Goal: Information Seeking & Learning: Compare options

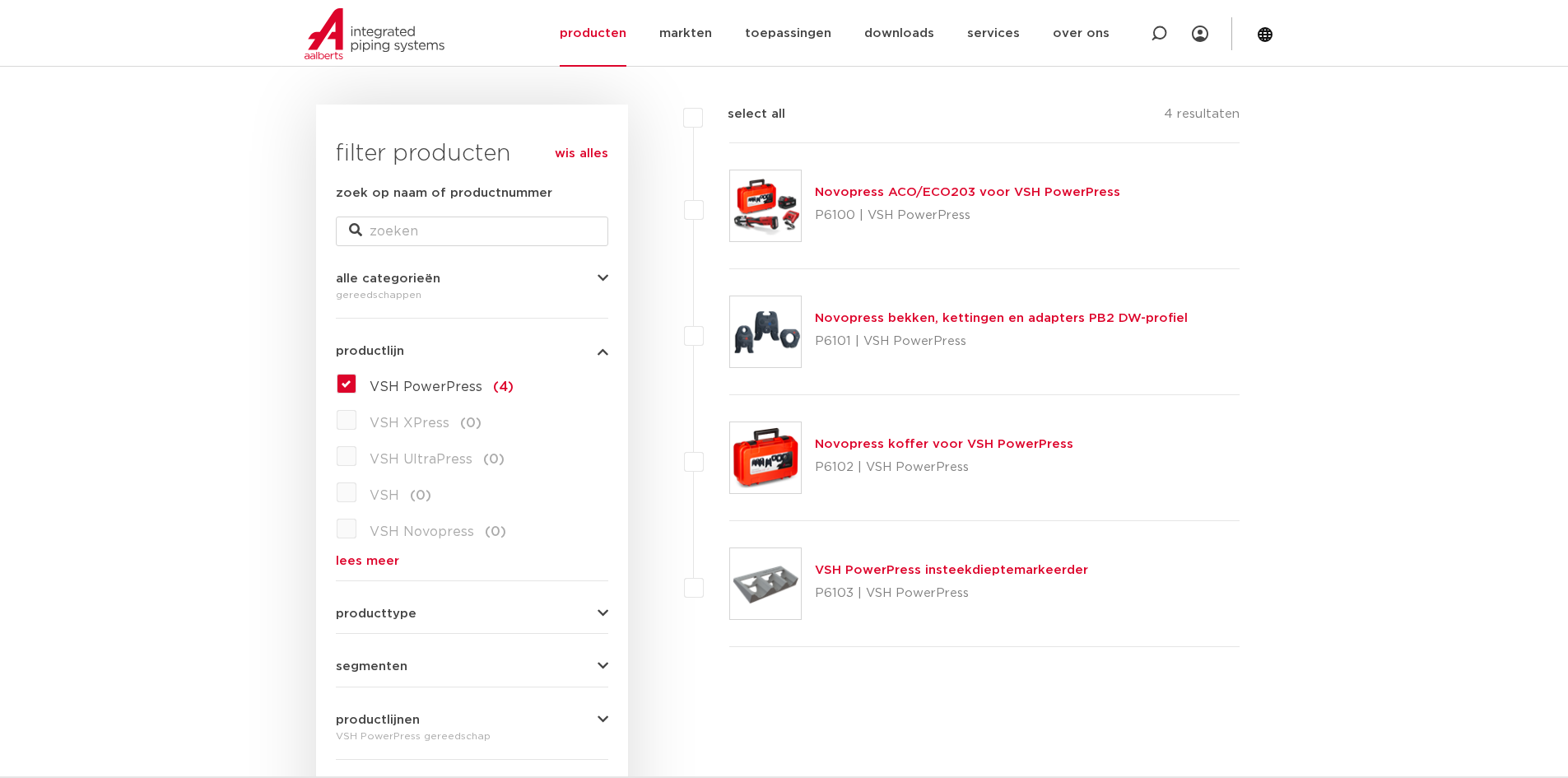
scroll to position [164, 0]
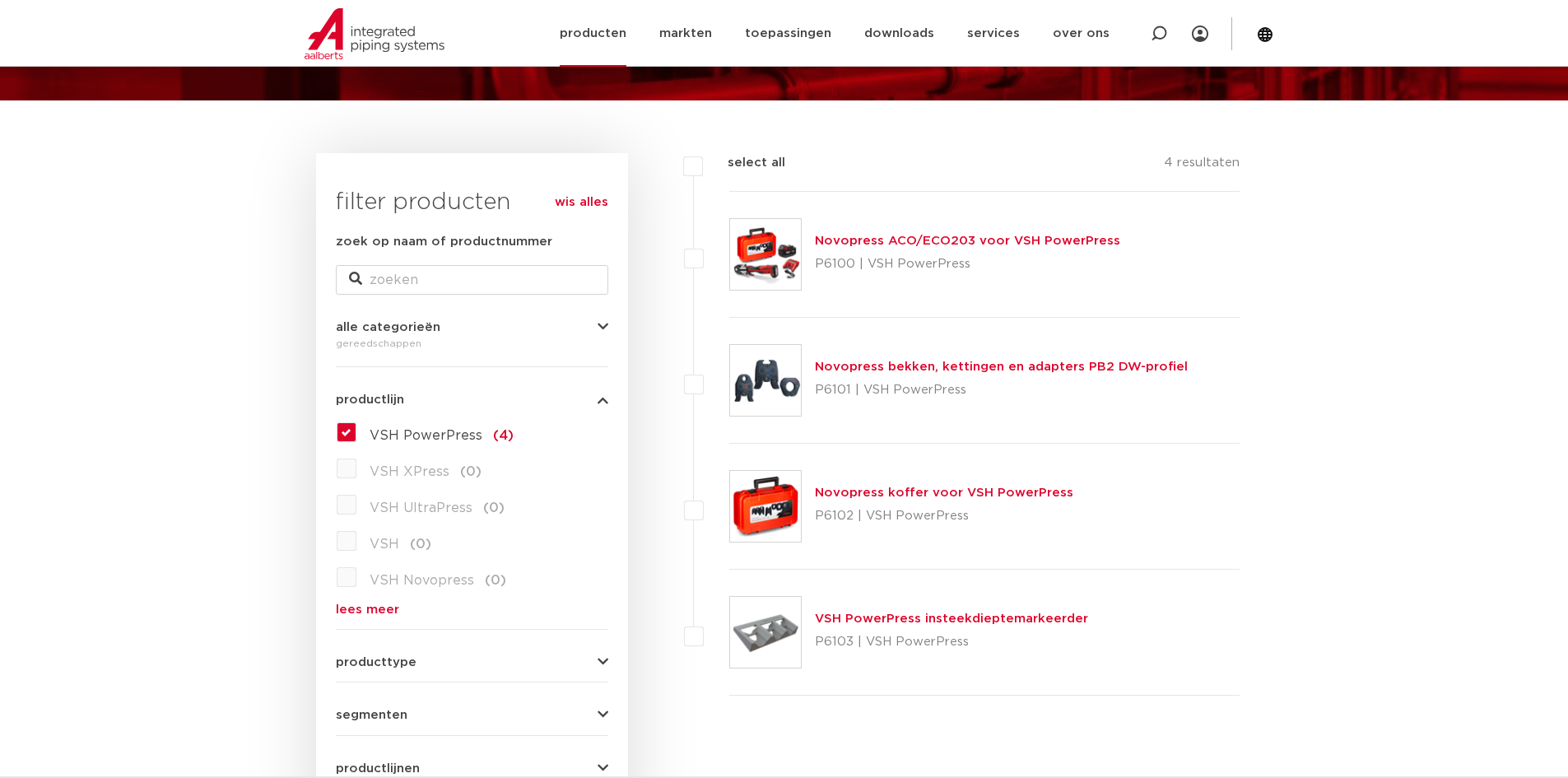
click at [614, 33] on link "producten" at bounding box center [593, 33] width 66 height 66
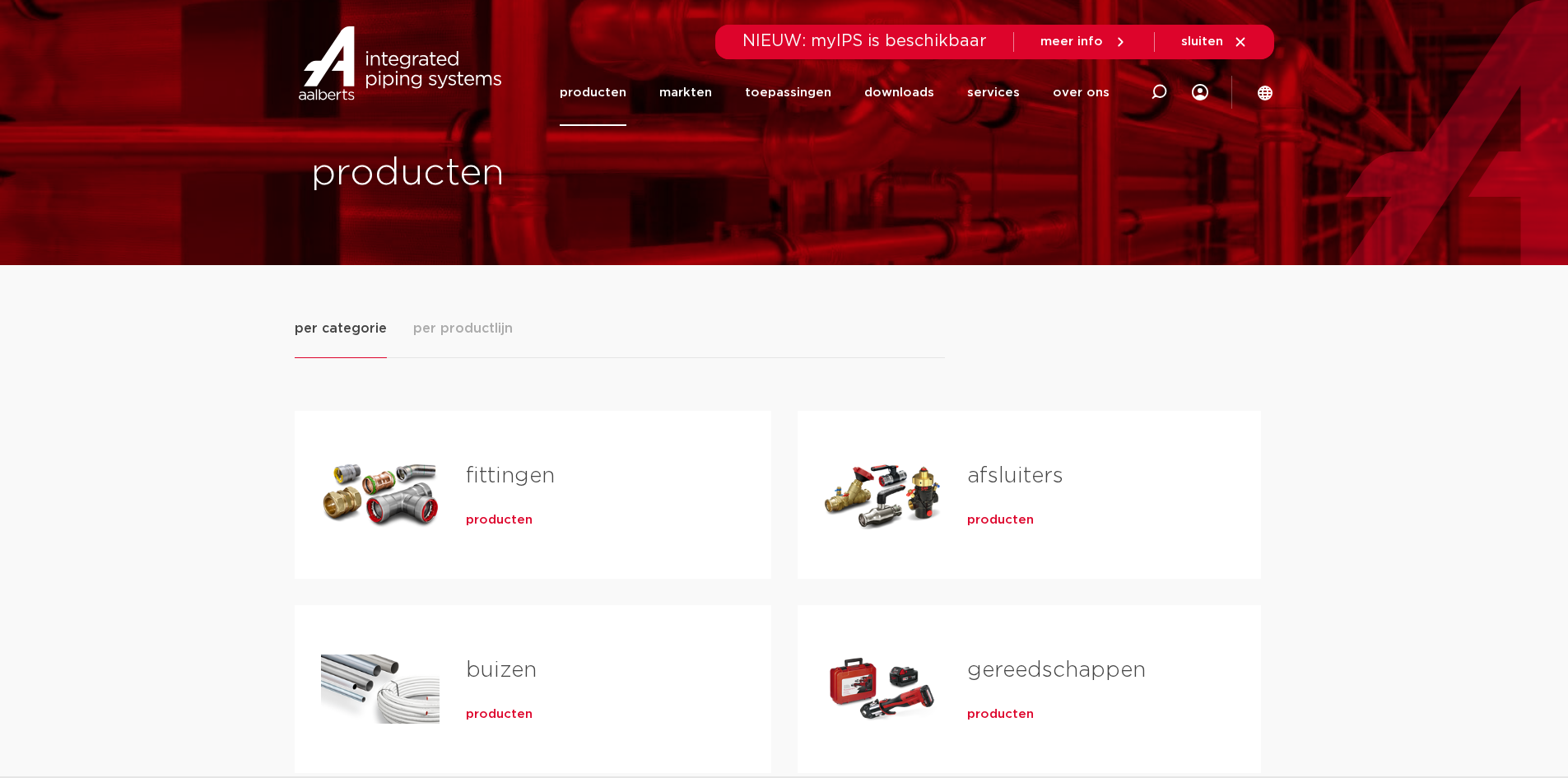
click at [510, 481] on link "fittingen" at bounding box center [510, 475] width 89 height 21
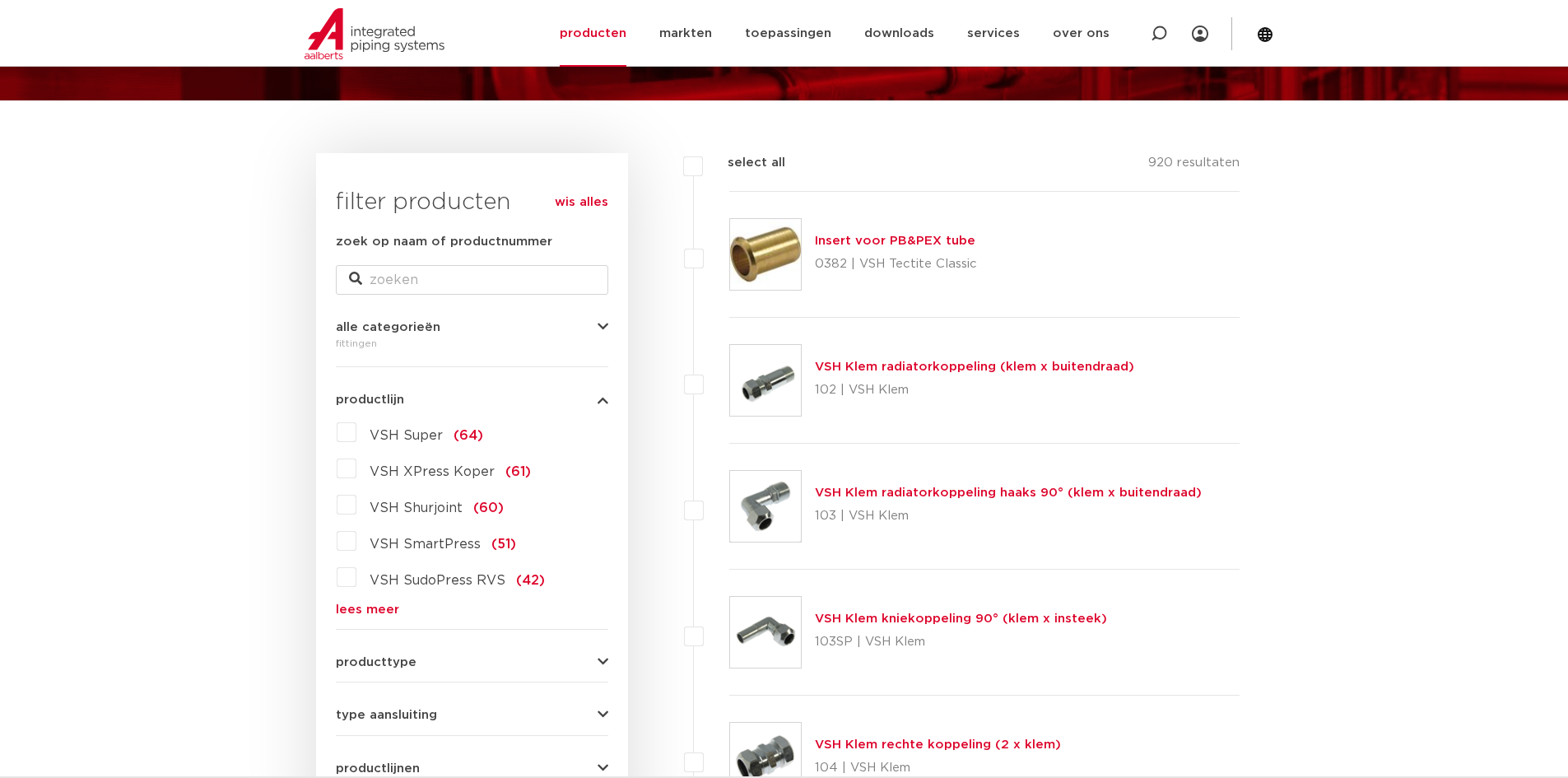
click at [369, 606] on link "lees meer" at bounding box center [471, 609] width 272 height 13
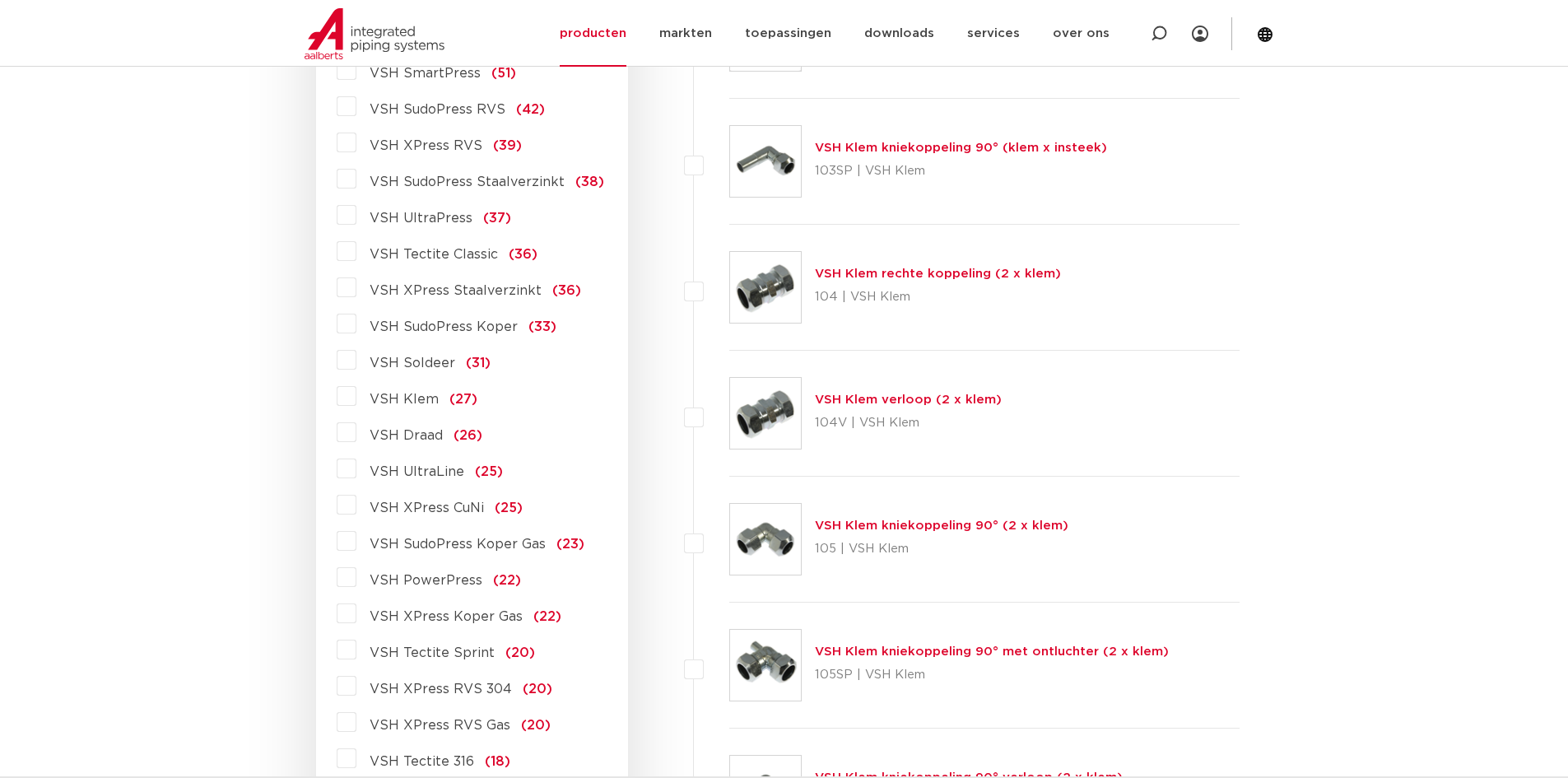
scroll to position [658, 0]
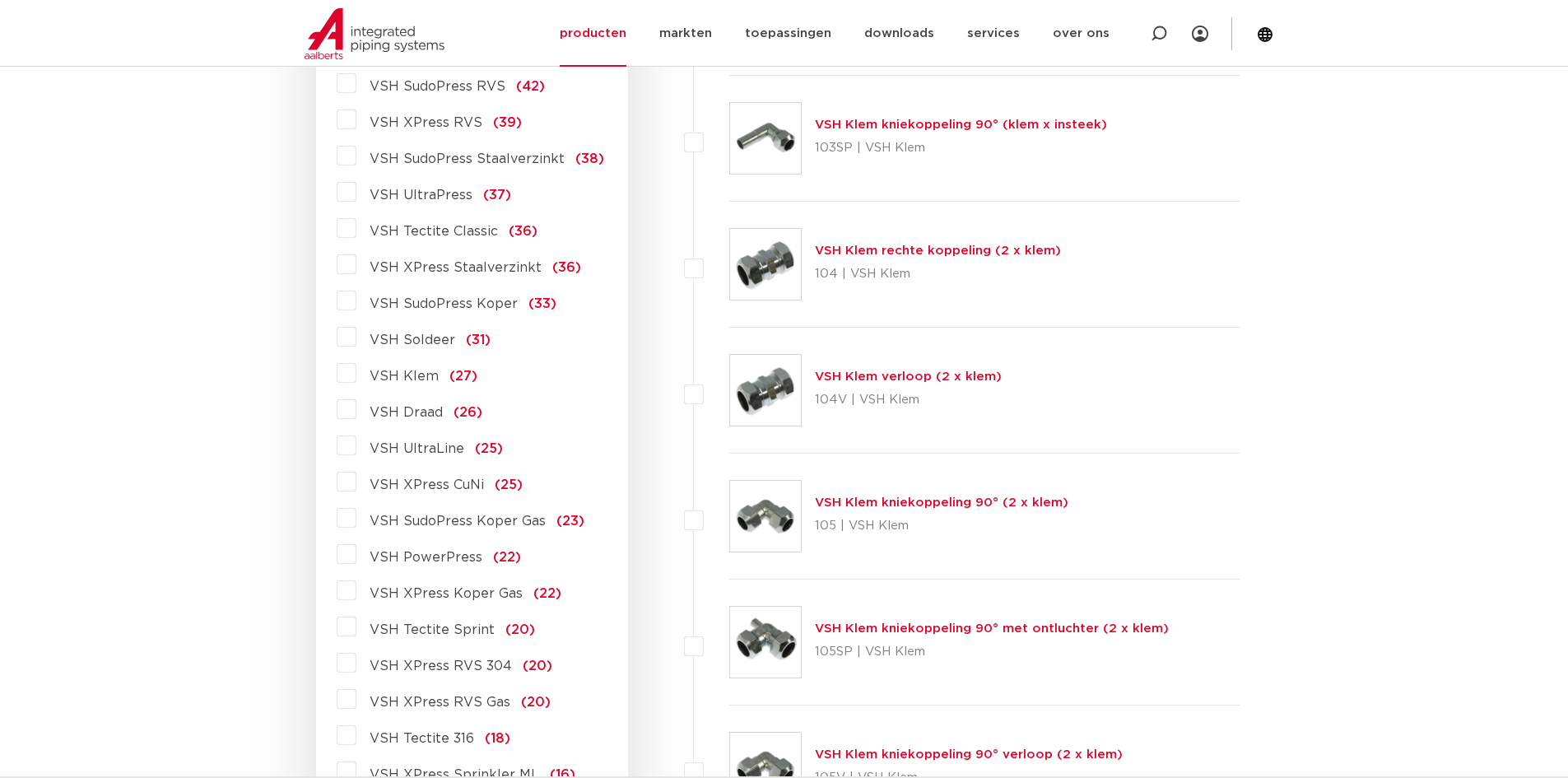
click at [356, 552] on label "VSH PowerPress (22)" at bounding box center [438, 553] width 164 height 26
click at [0, 0] on input "VSH PowerPress (22)" at bounding box center [0, 0] width 0 height 0
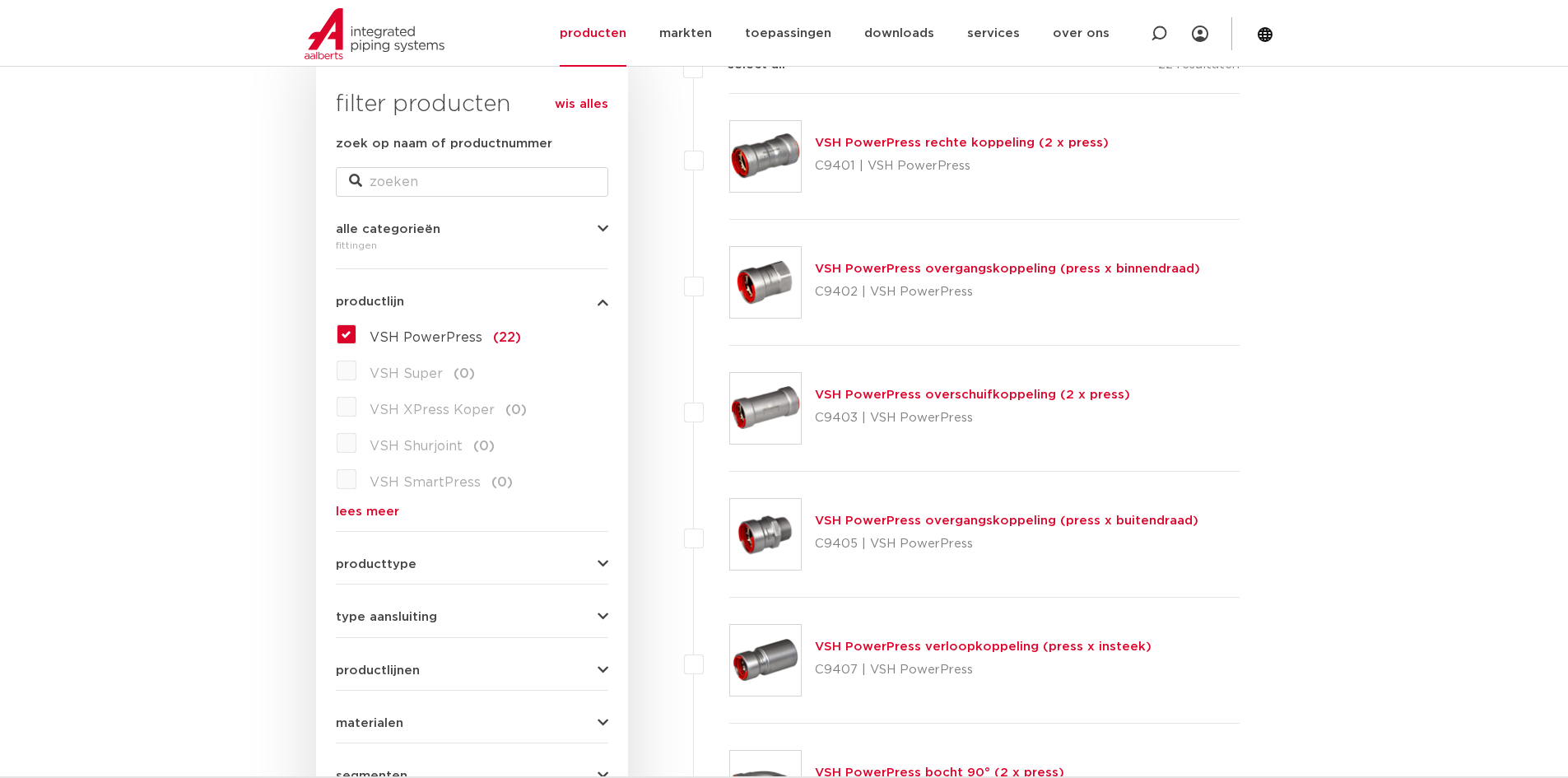
scroll to position [247, 0]
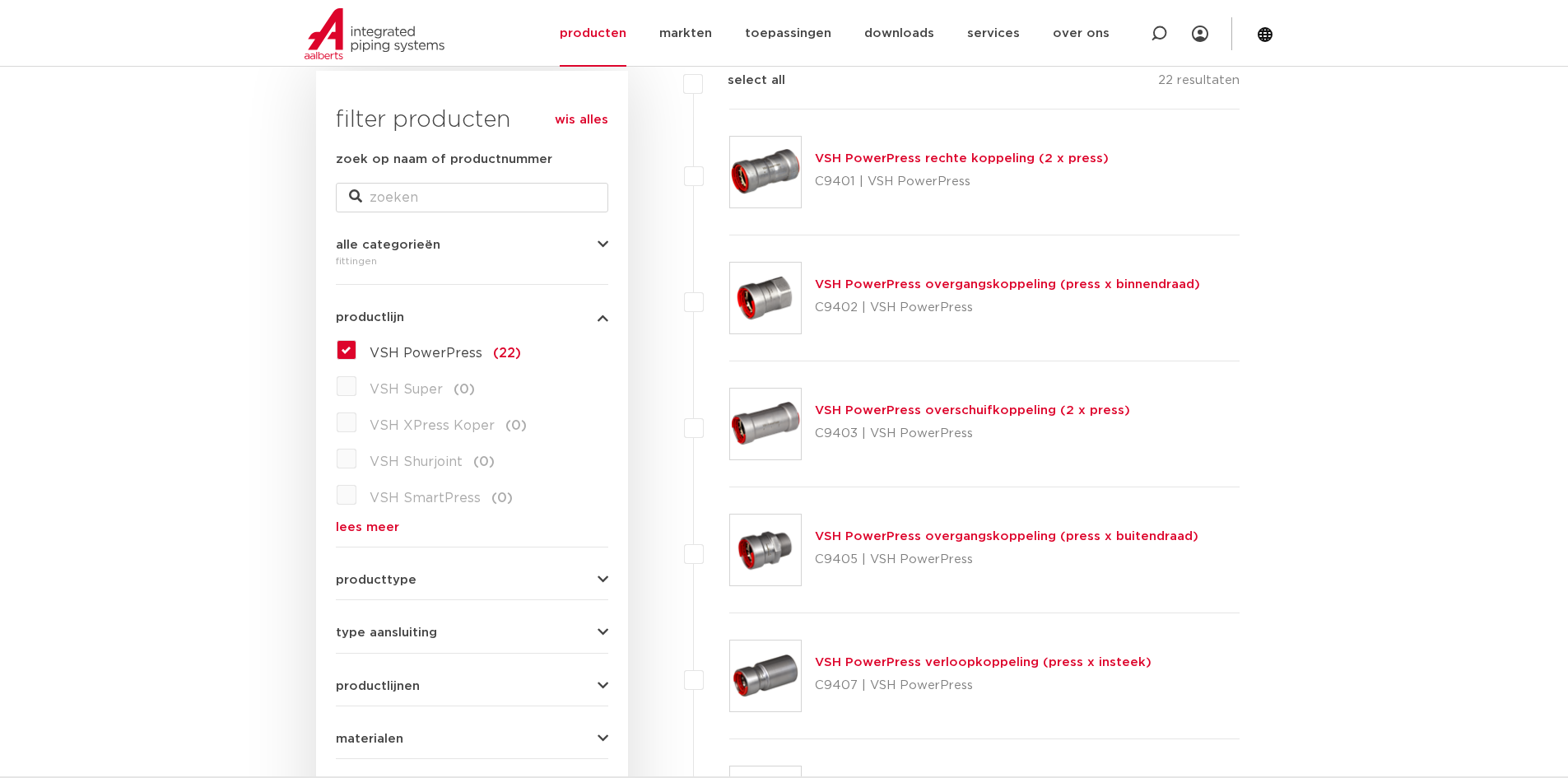
click at [915, 153] on link "VSH PowerPress rechte koppeling (2 x press)" at bounding box center [961, 158] width 293 height 13
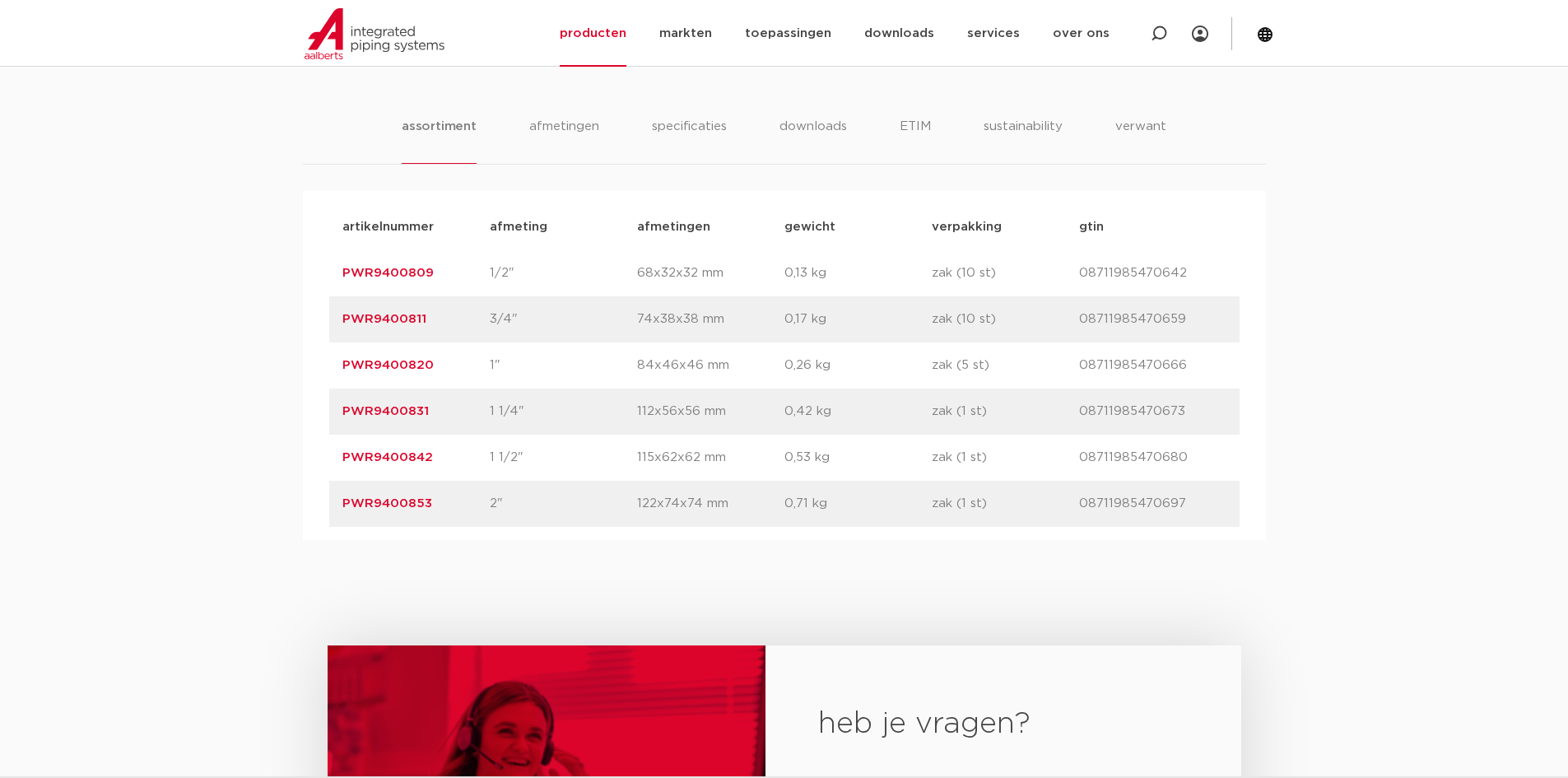
scroll to position [988, 0]
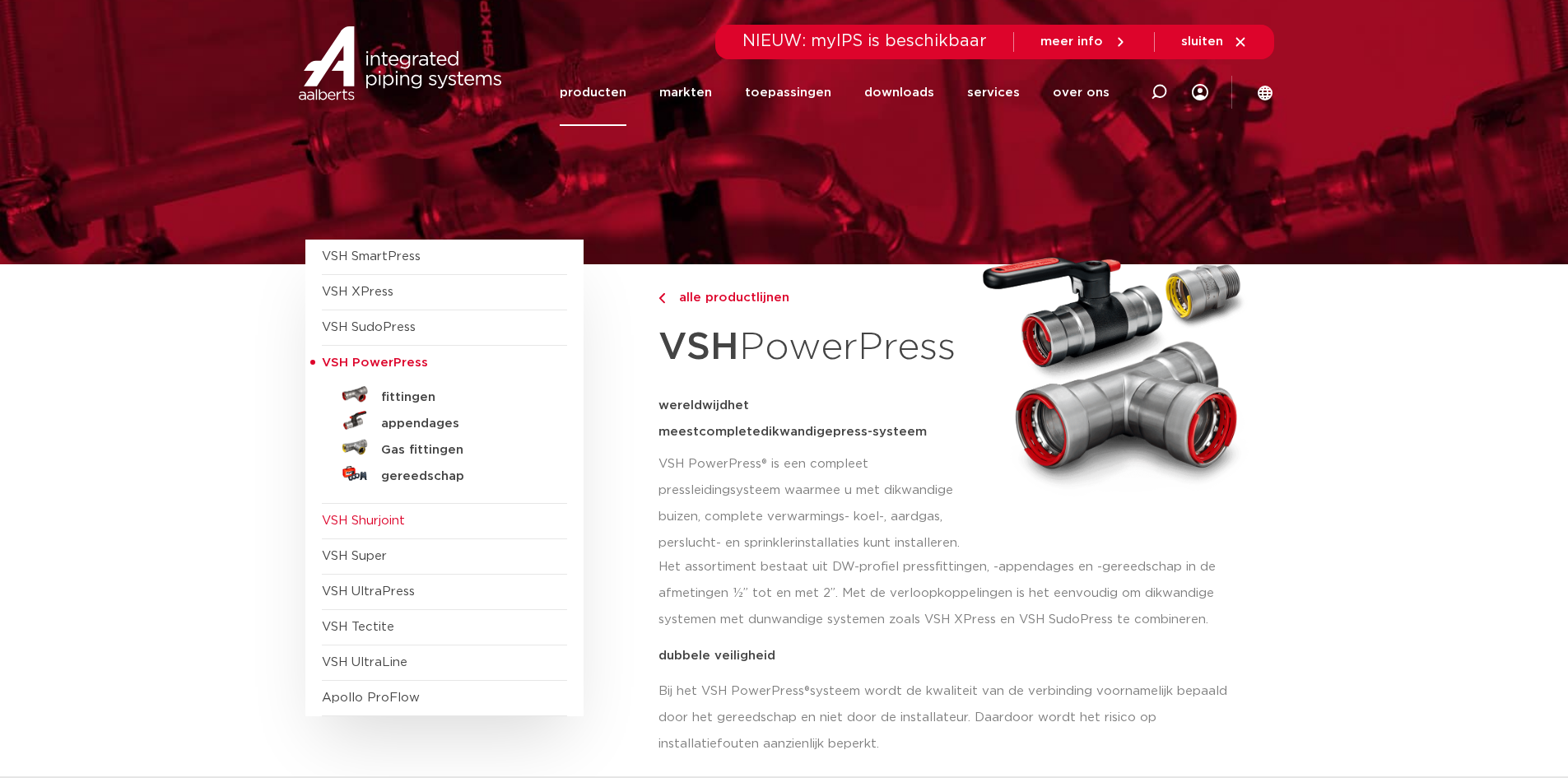
click at [337, 522] on span "VSH Shurjoint" at bounding box center [364, 520] width 83 height 13
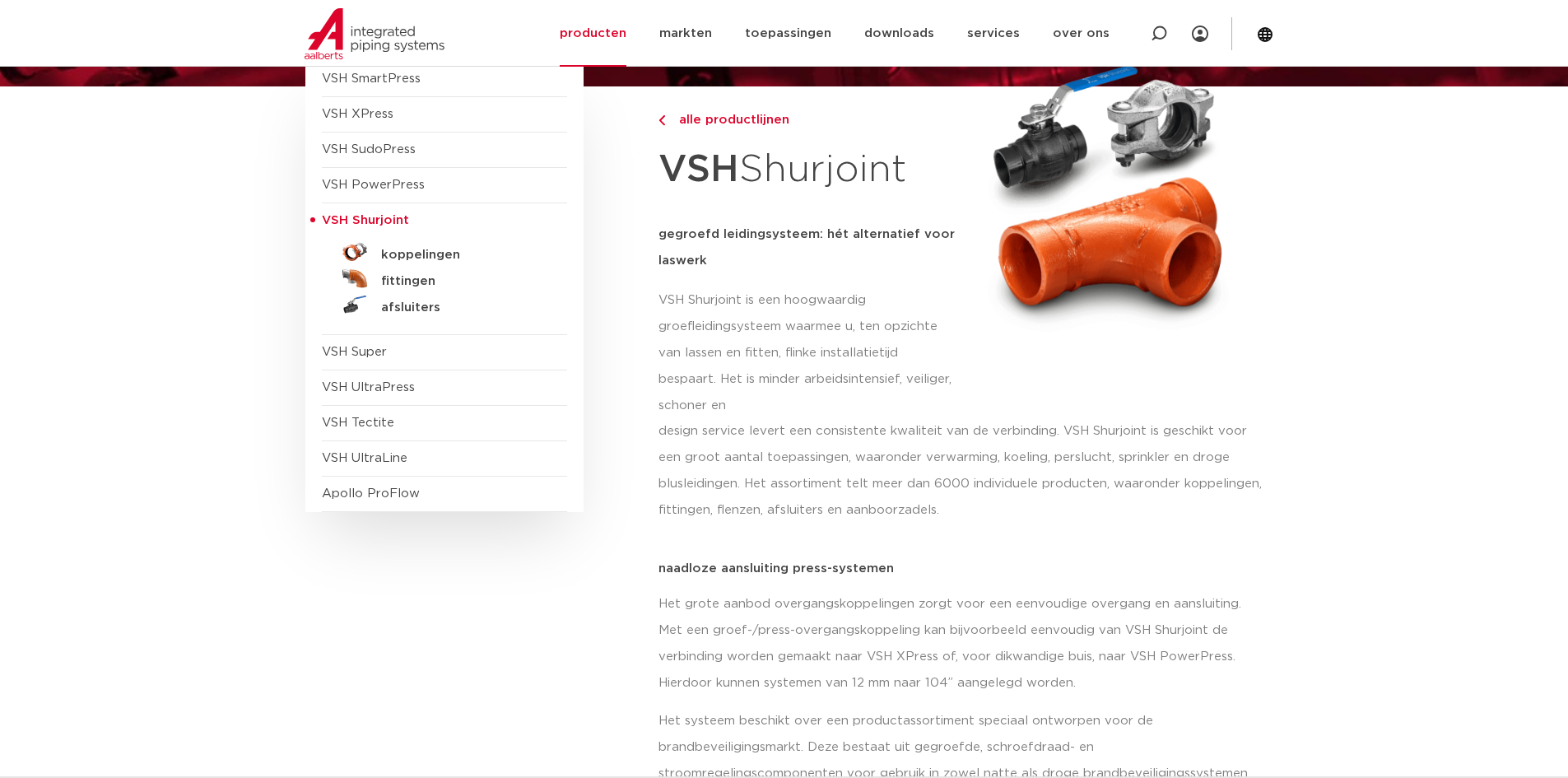
scroll to position [164, 0]
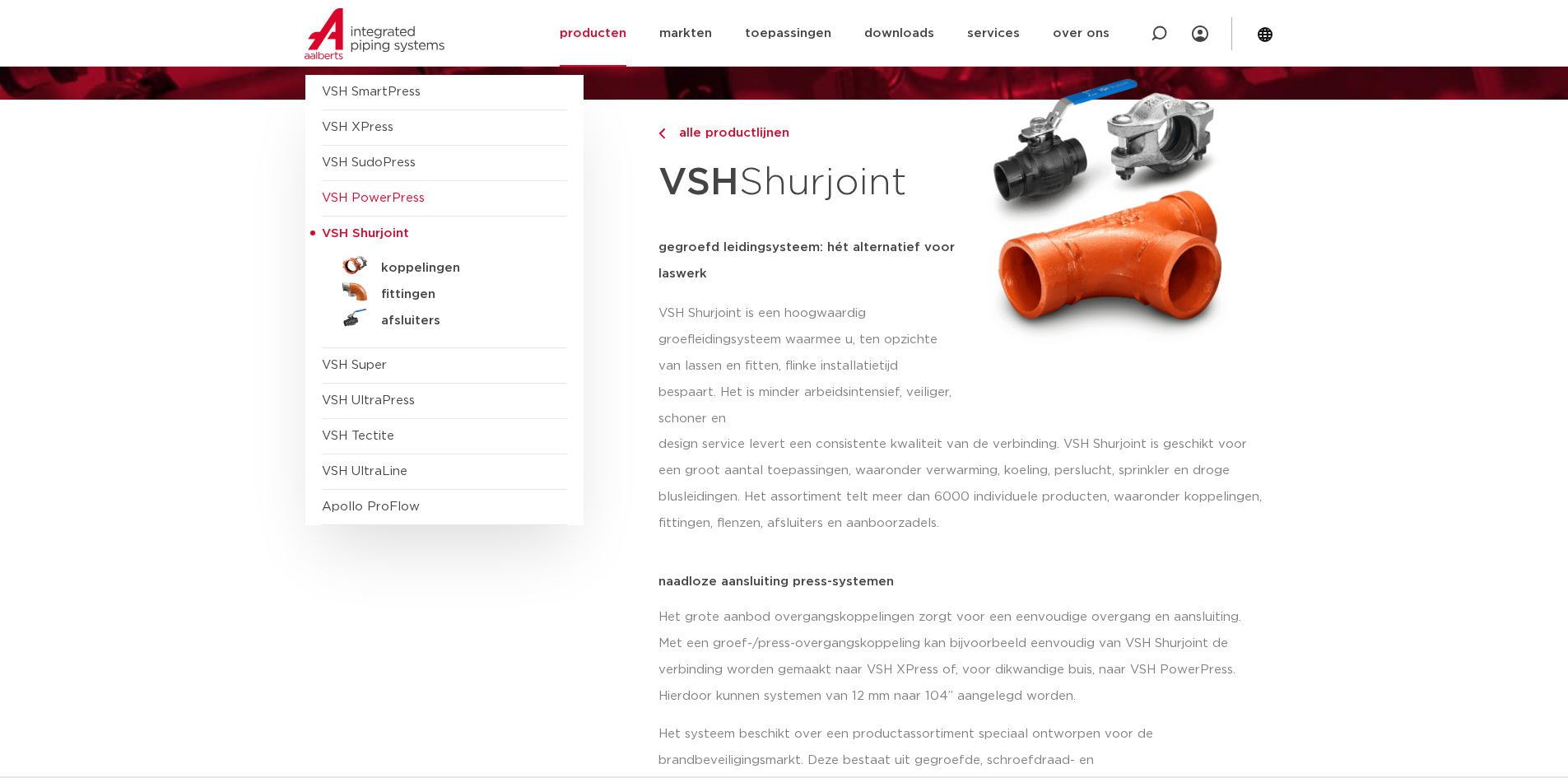
click at [372, 200] on span "VSH PowerPress" at bounding box center [373, 197] width 103 height 13
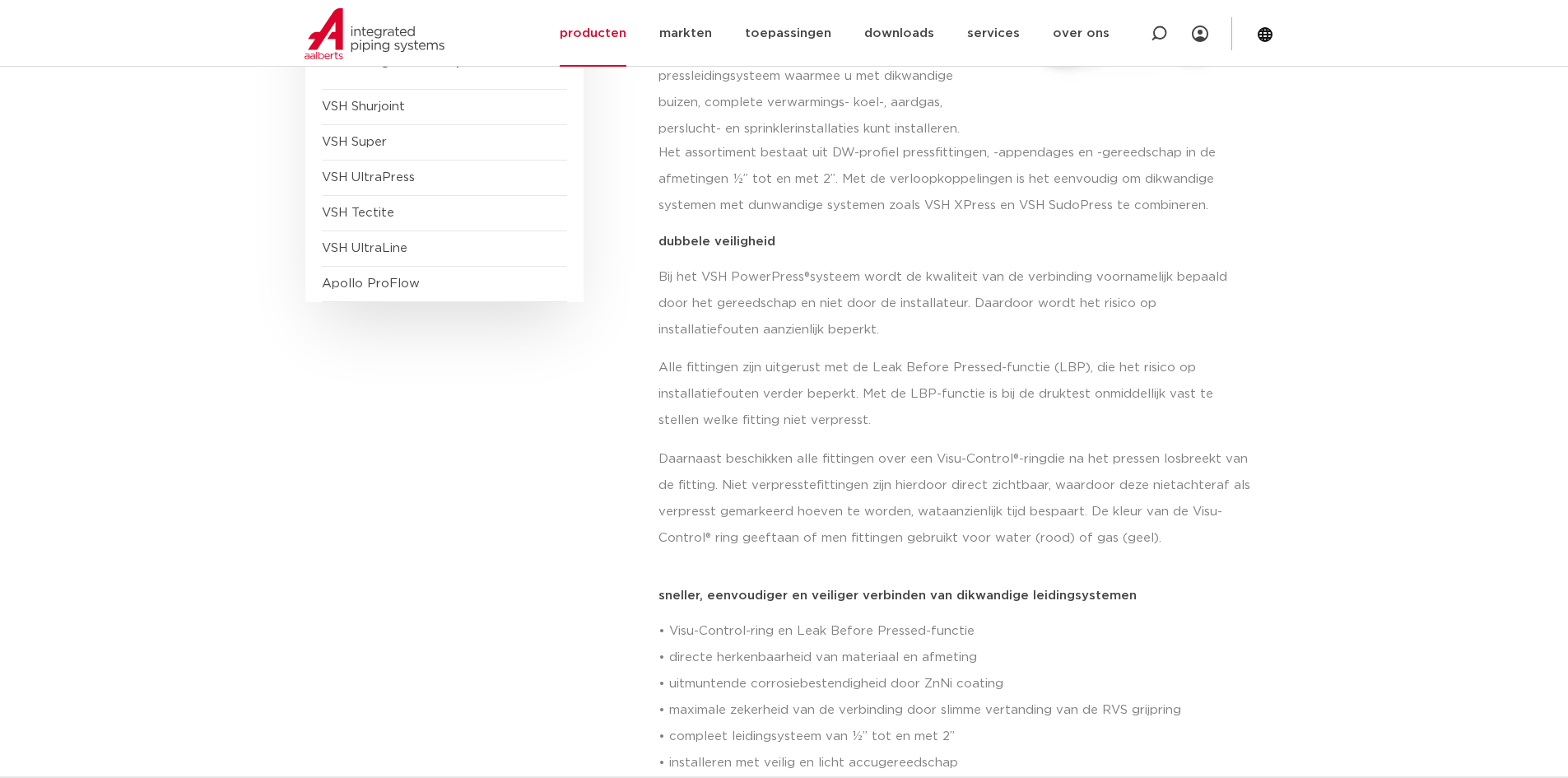
scroll to position [164, 0]
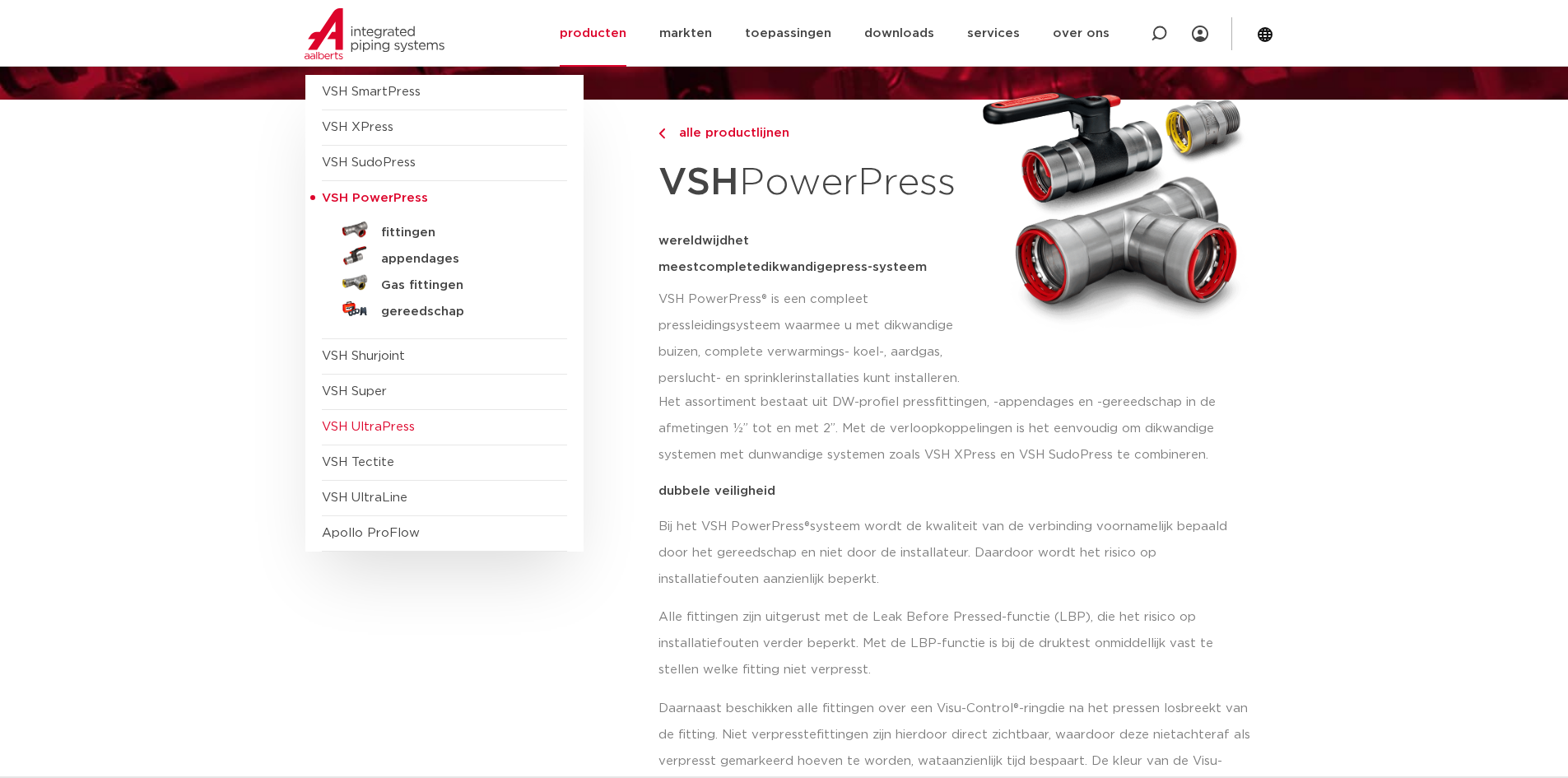
click at [368, 434] on span "VSH UltraPress" at bounding box center [444, 427] width 245 height 36
click at [367, 423] on span "VSH UltraPress" at bounding box center [368, 426] width 93 height 13
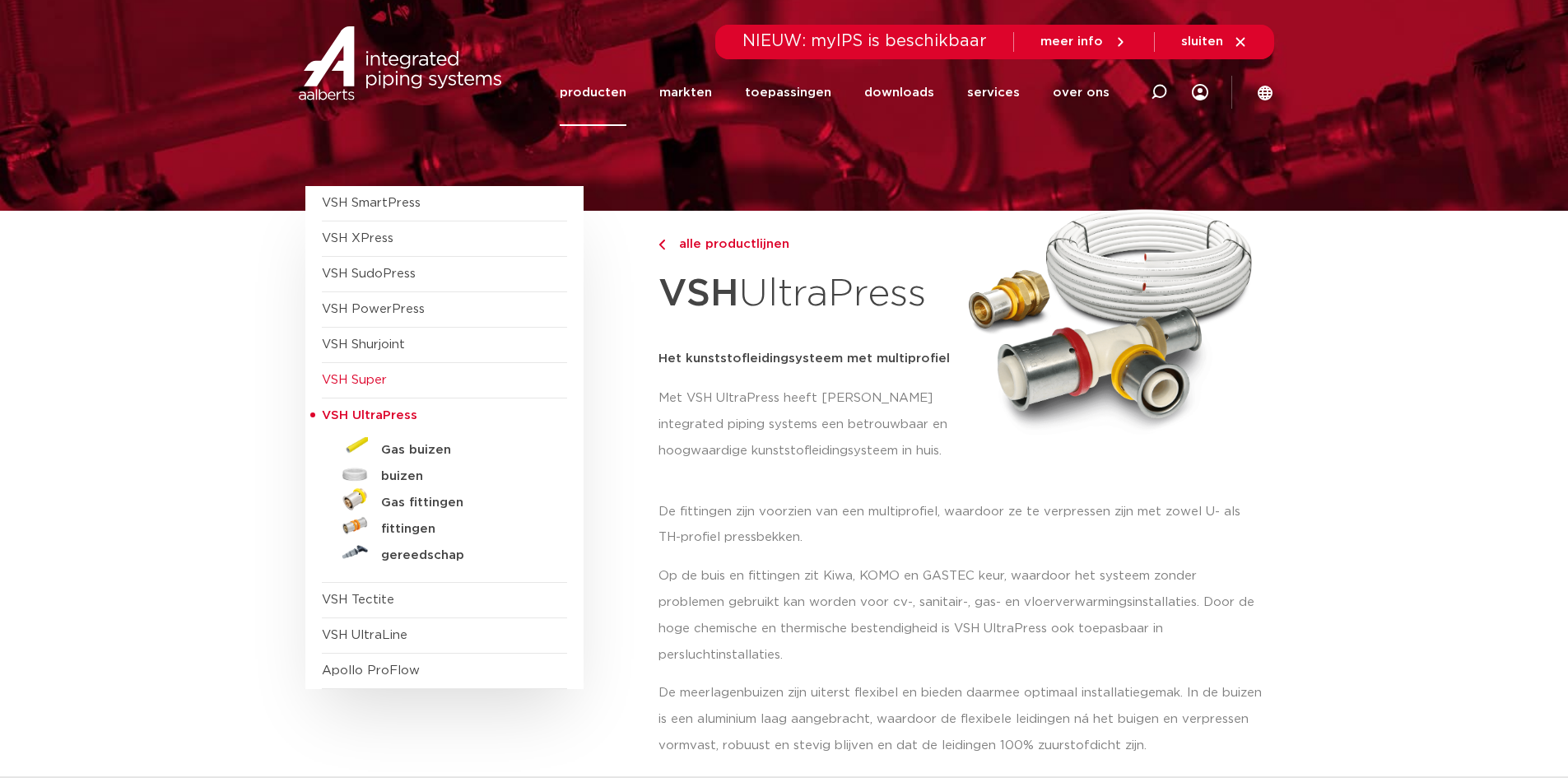
scroll to position [83, 0]
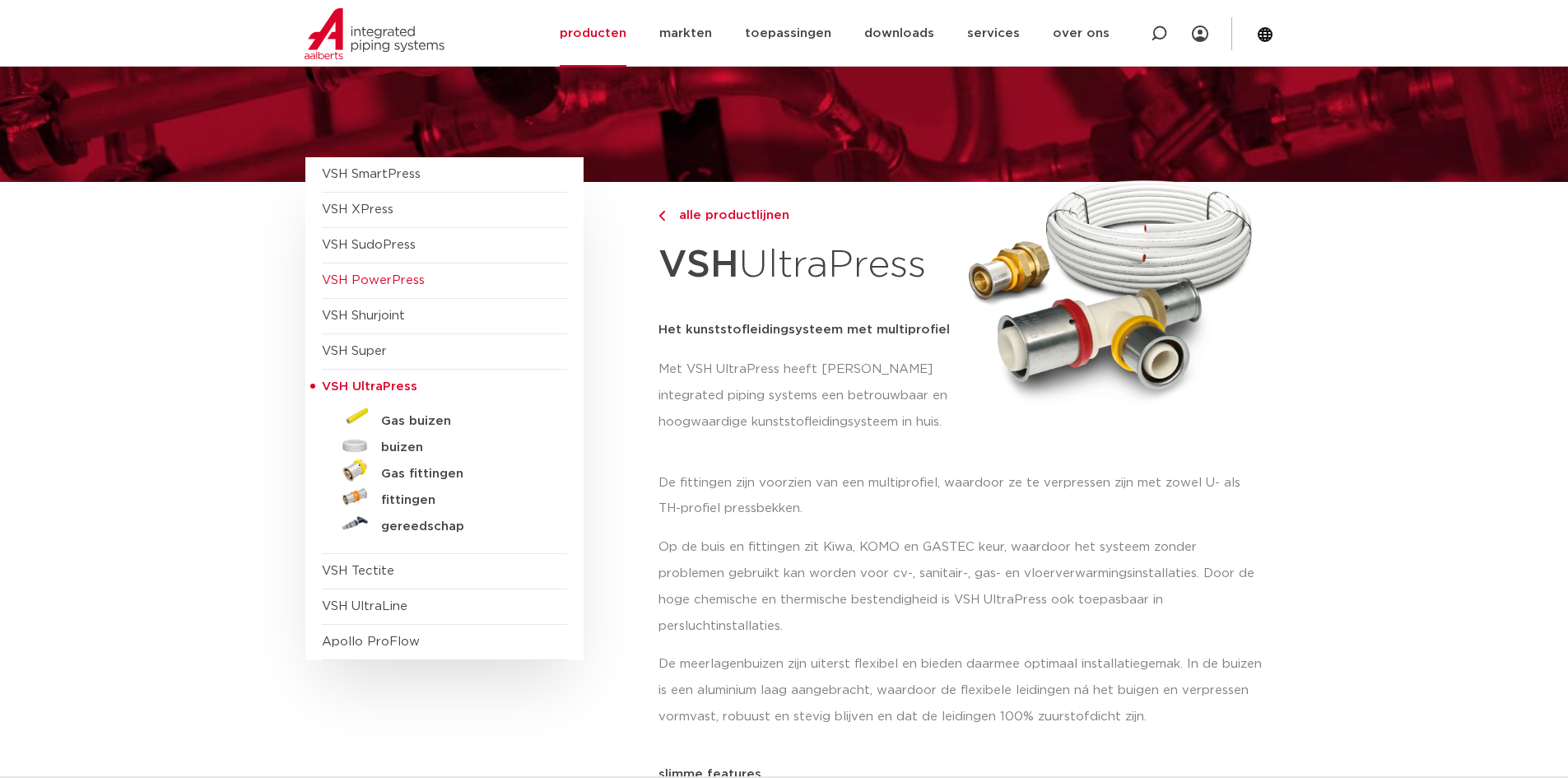
click at [392, 276] on span "VSH PowerPress" at bounding box center [373, 280] width 103 height 13
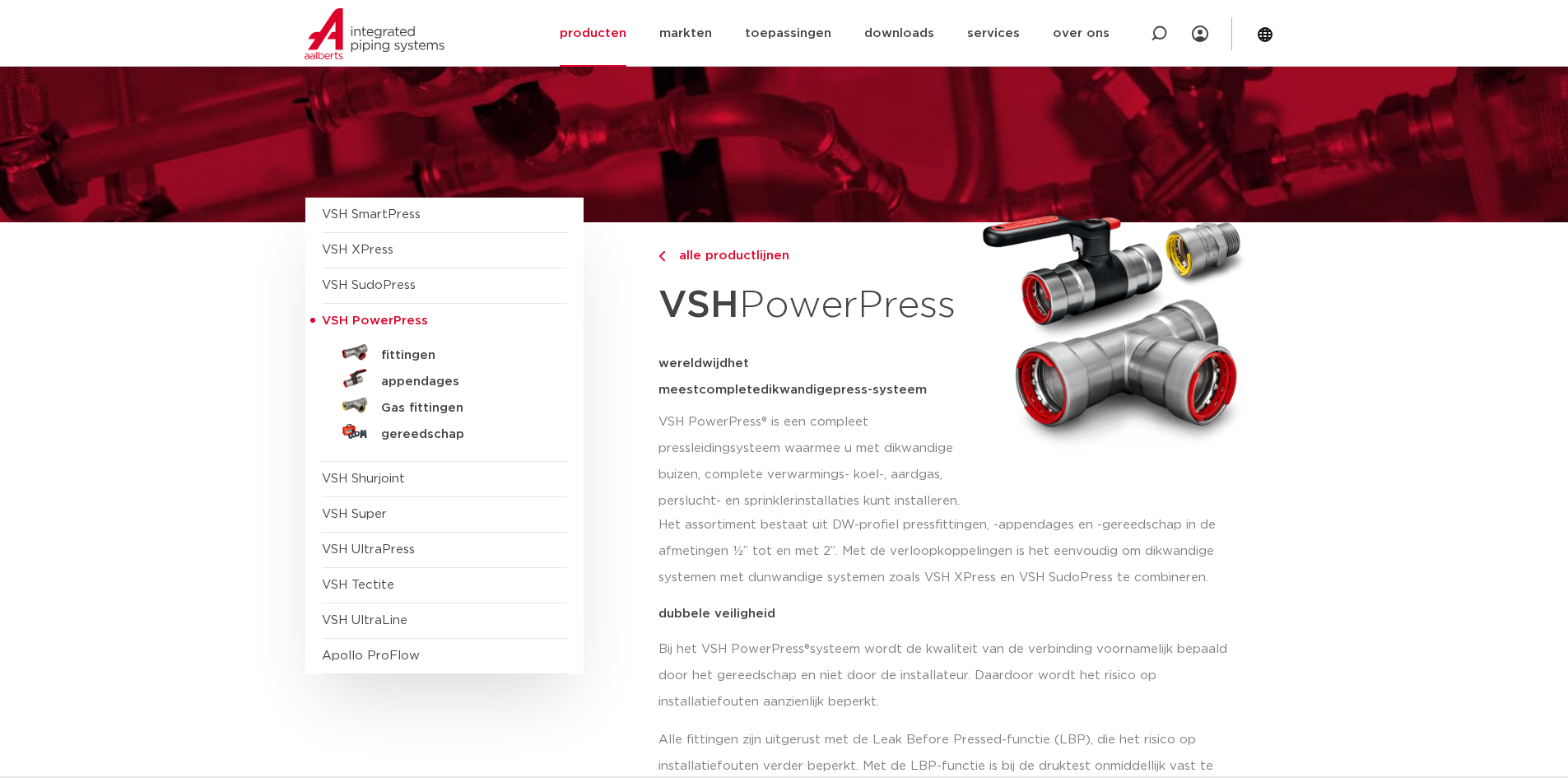
scroll to position [83, 0]
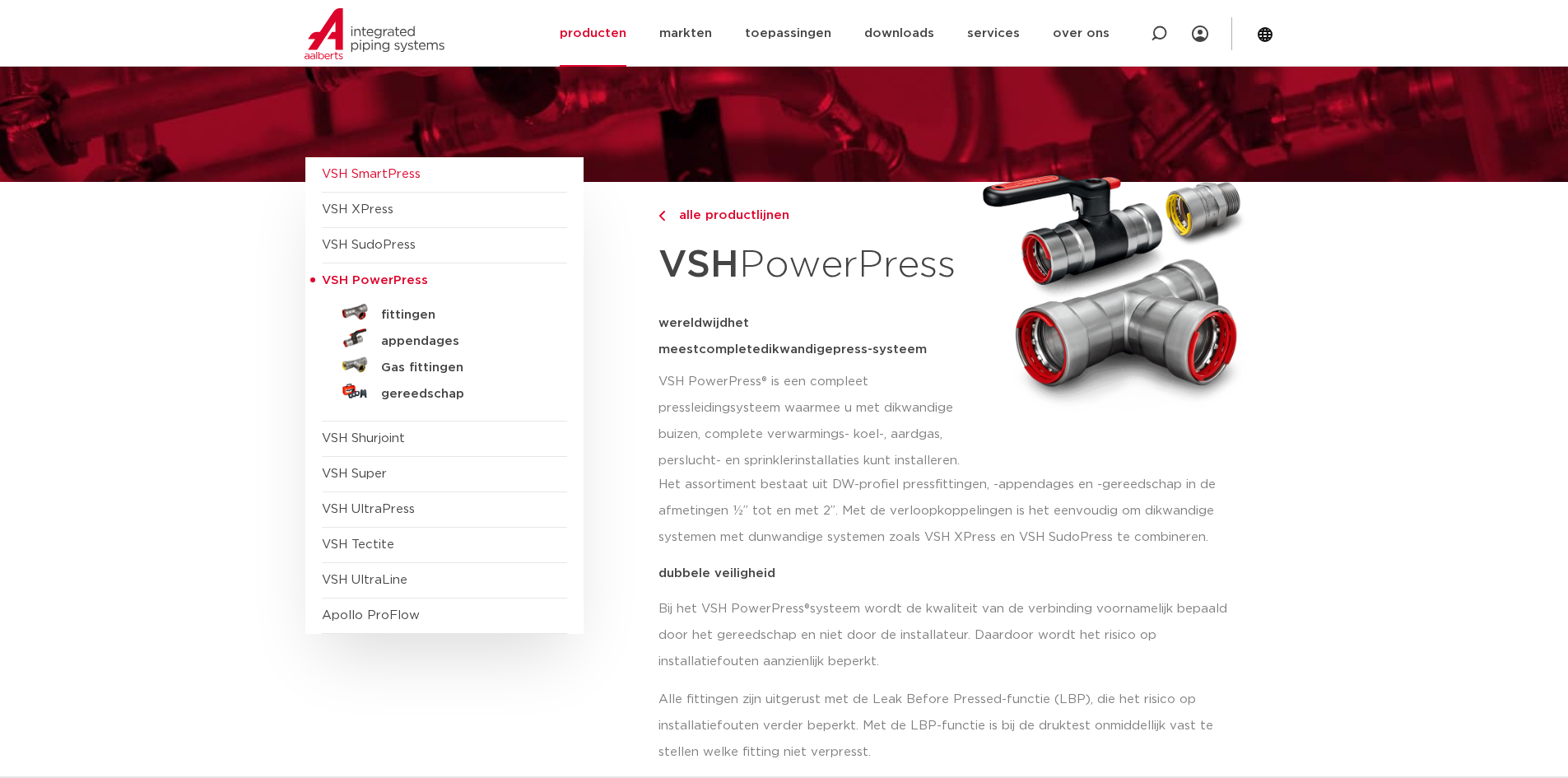
click at [374, 180] on span "VSH SmartPress" at bounding box center [371, 174] width 99 height 13
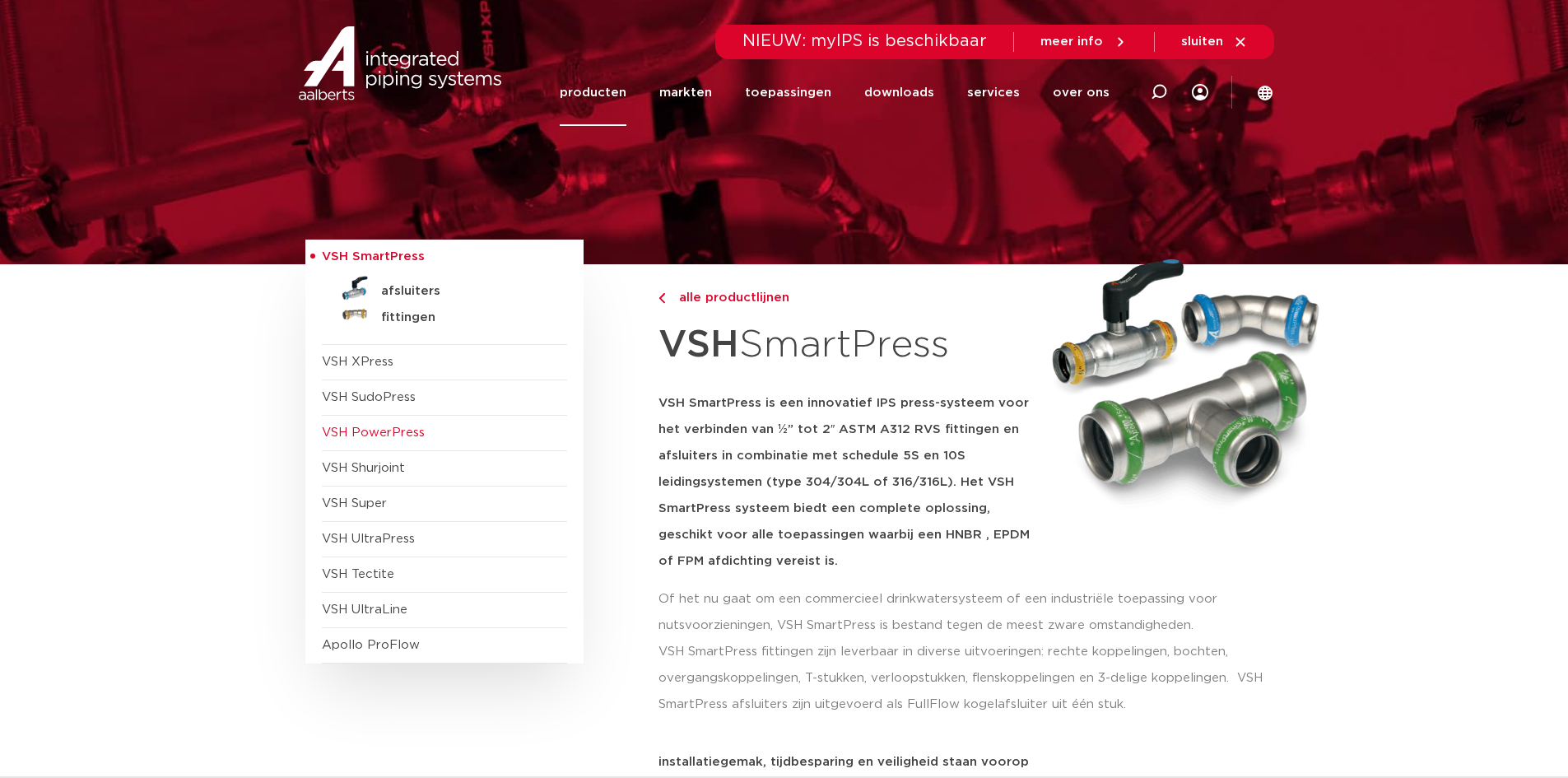
click at [396, 436] on span "VSH PowerPress" at bounding box center [373, 432] width 103 height 13
